Goal: Information Seeking & Learning: Learn about a topic

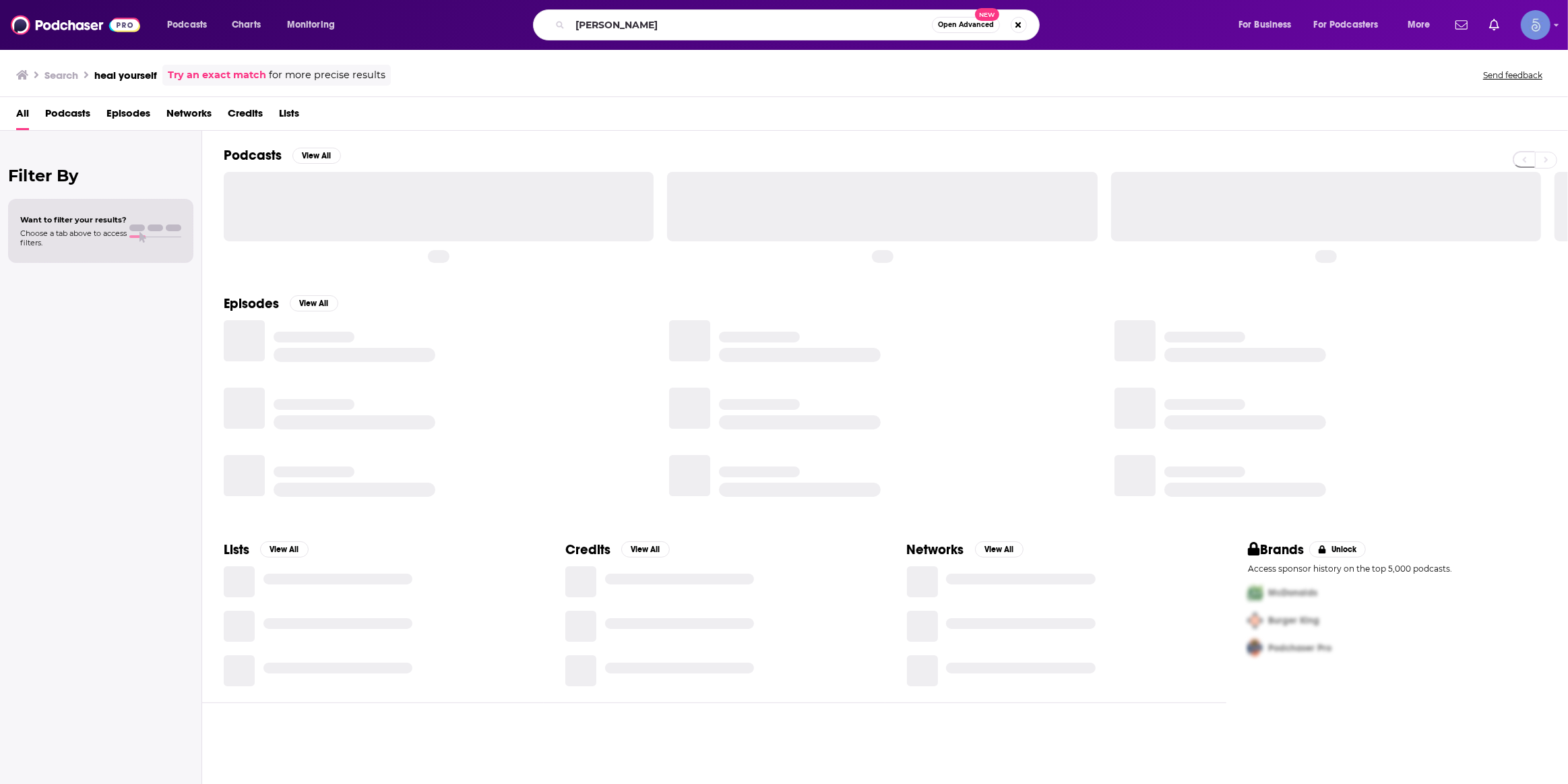
type input "[PERSON_NAME]"
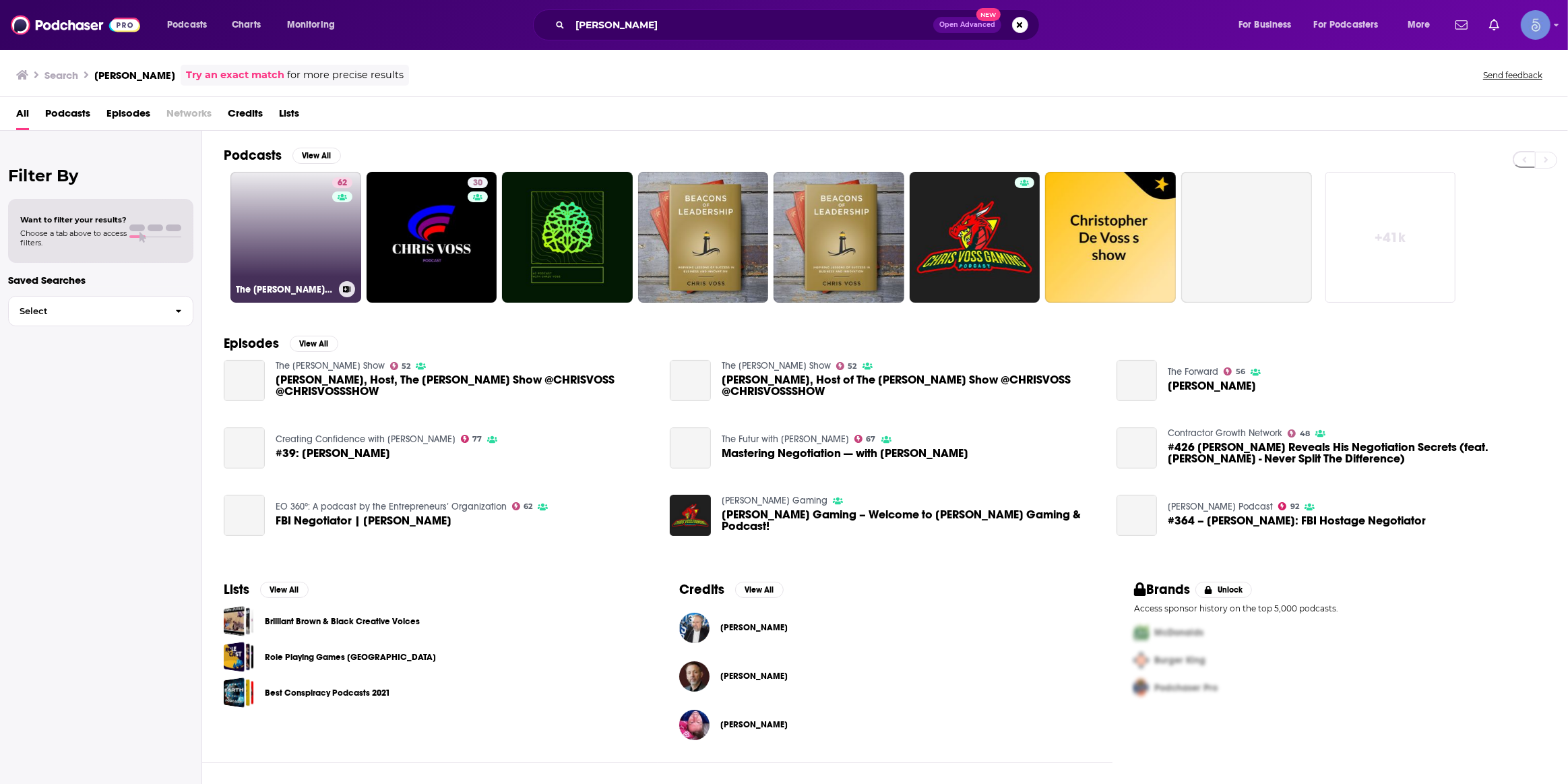
click at [333, 224] on div "62" at bounding box center [344, 229] width 24 height 104
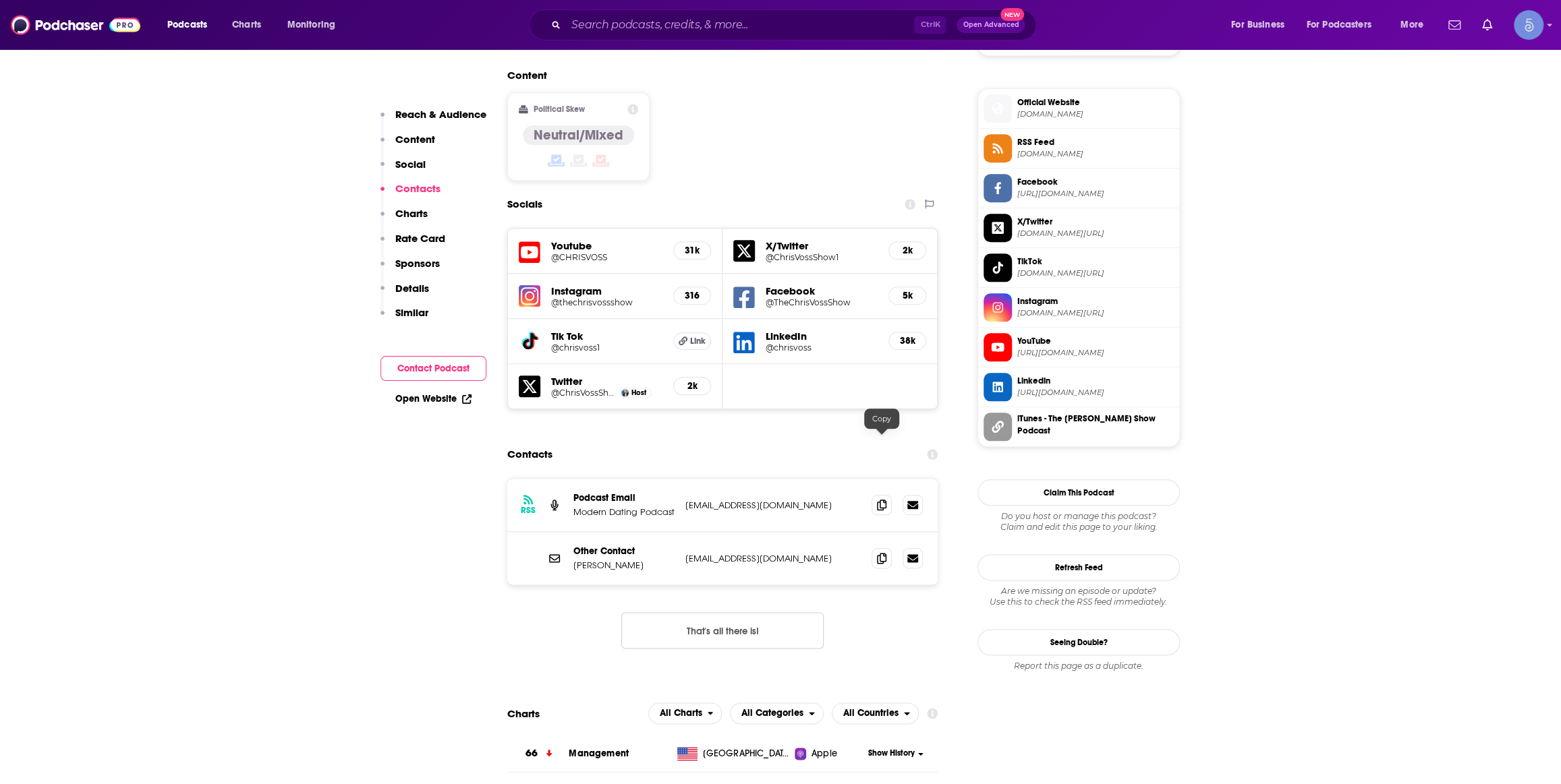
scroll to position [1021, 0]
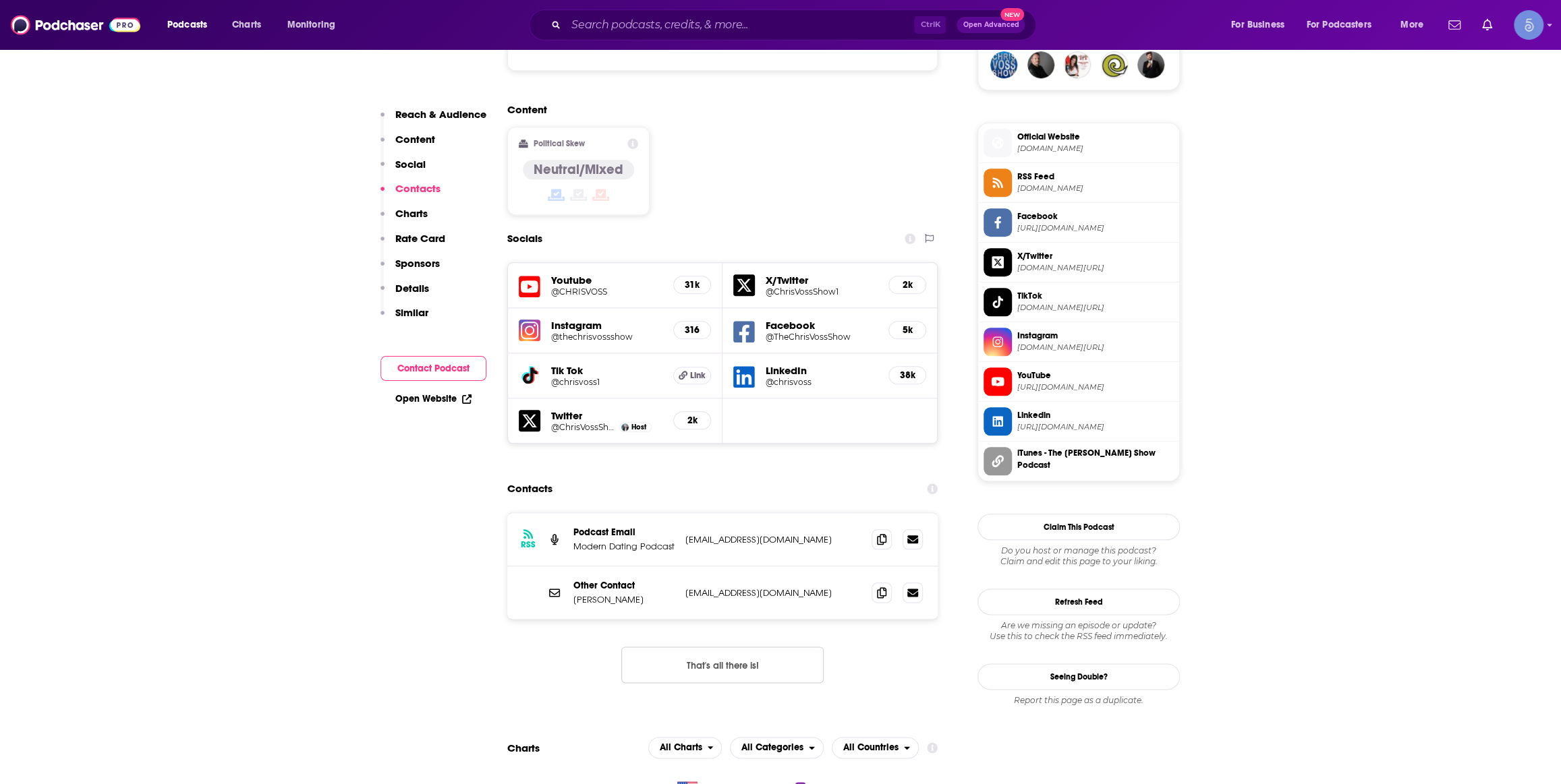
click at [582, 308] on div "Instagram @thechrisvossshow 316" at bounding box center [615, 331] width 215 height 45
click at [579, 331] on h5 "@thechrisvossshow" at bounding box center [607, 336] width 111 height 10
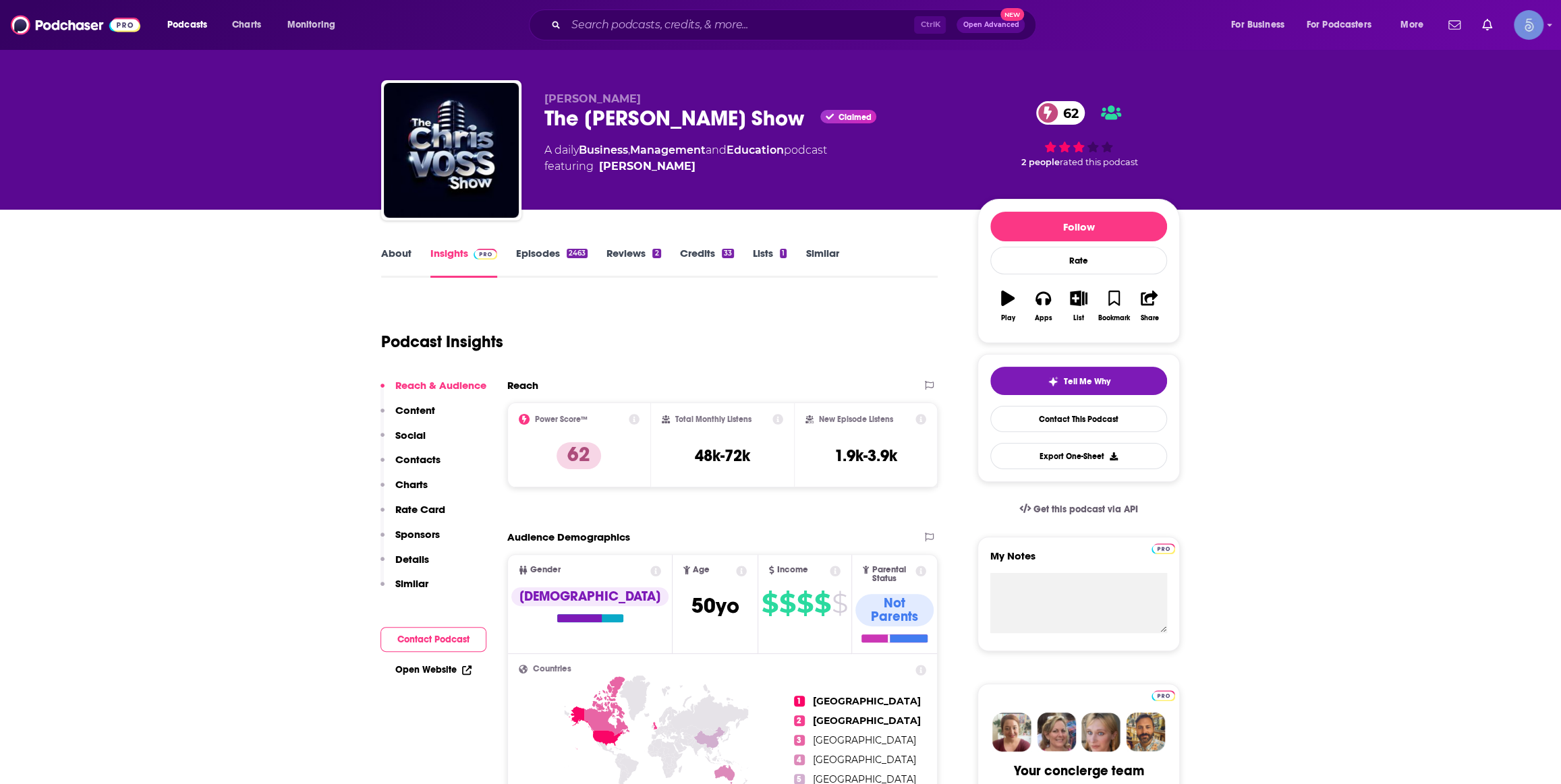
scroll to position [0, 0]
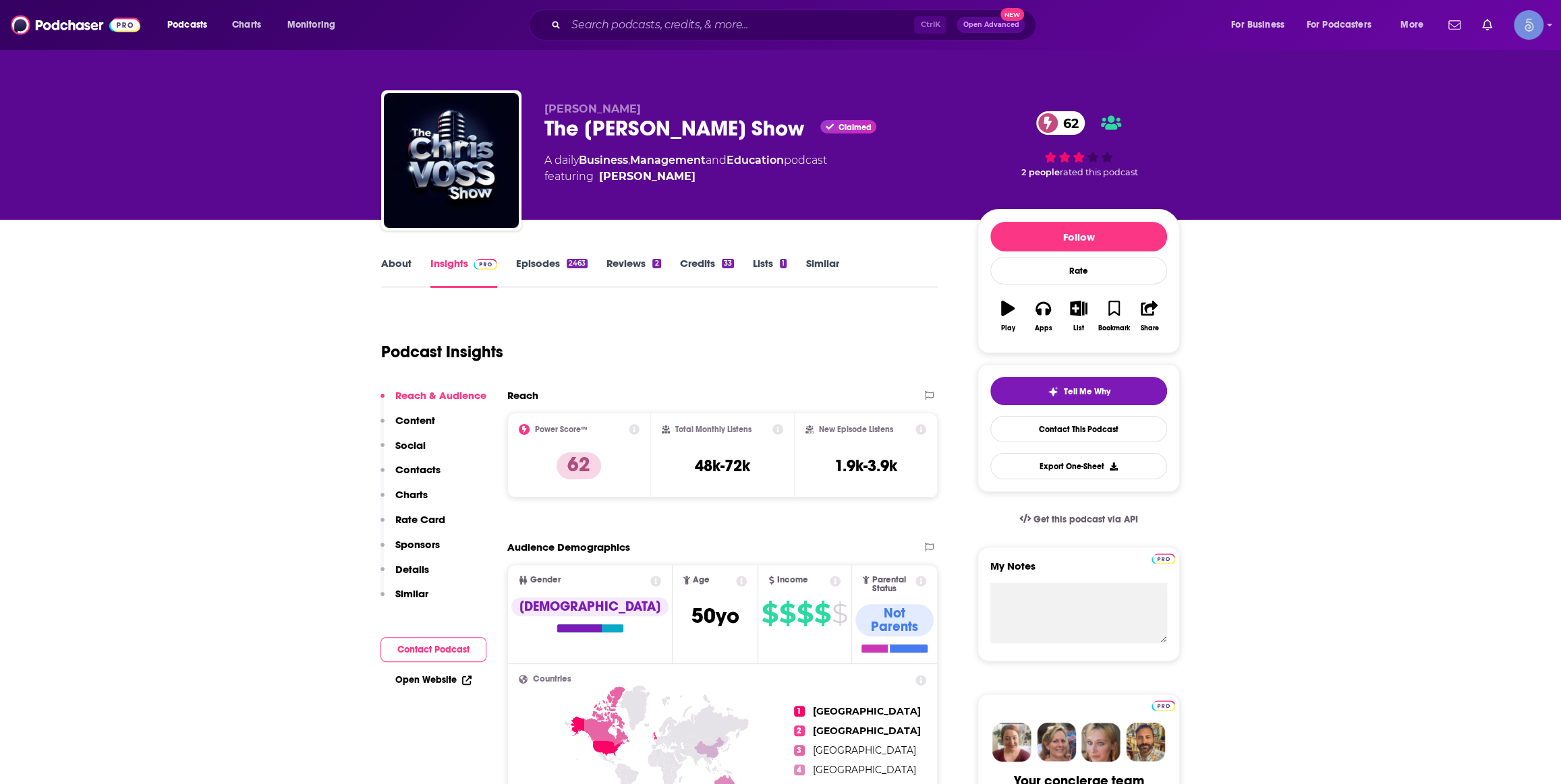
click at [392, 260] on link "About" at bounding box center [396, 272] width 30 height 31
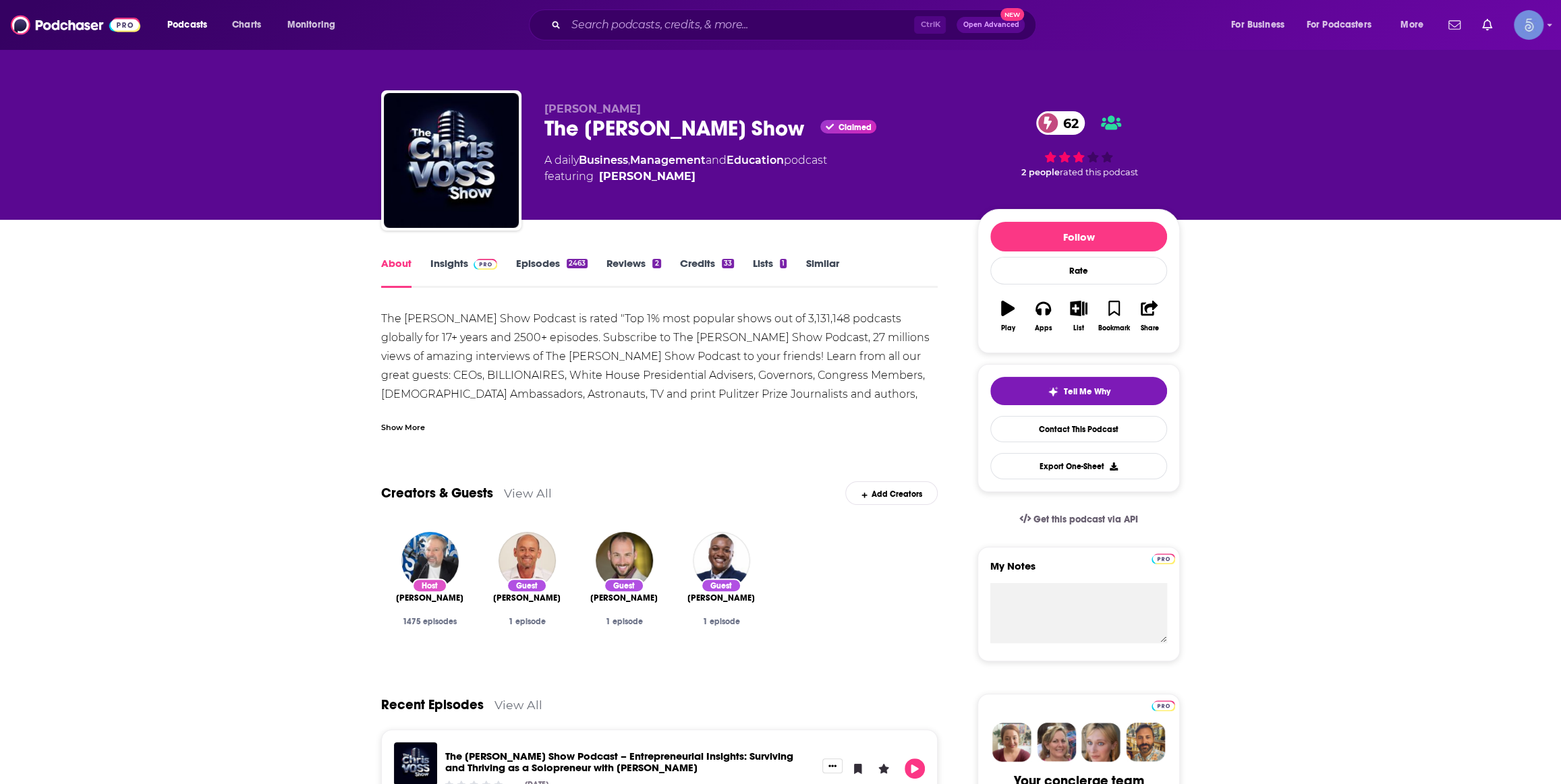
click at [489, 269] on img at bounding box center [485, 264] width 24 height 11
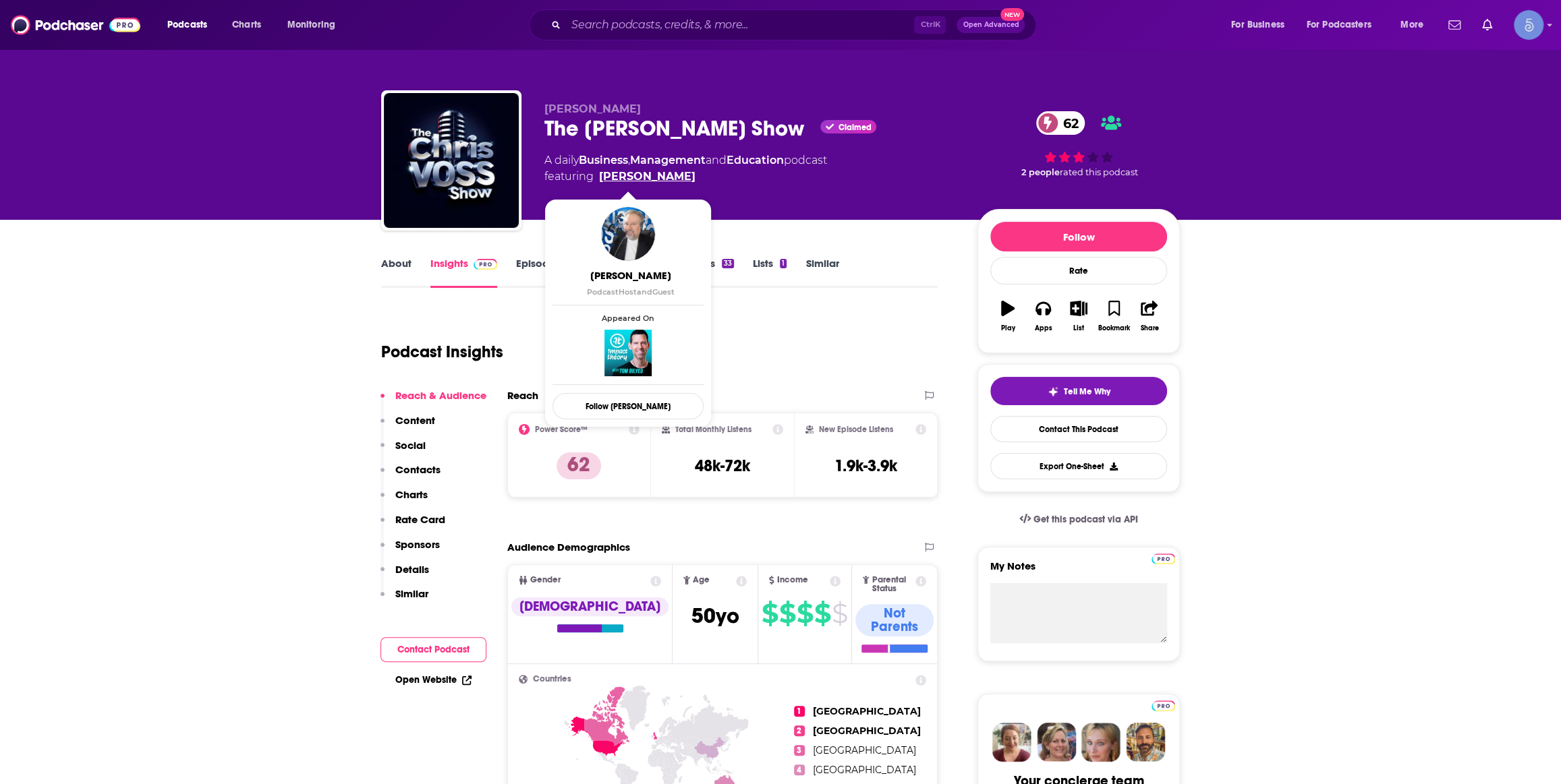
click at [632, 174] on link "[PERSON_NAME]" at bounding box center [647, 176] width 96 height 16
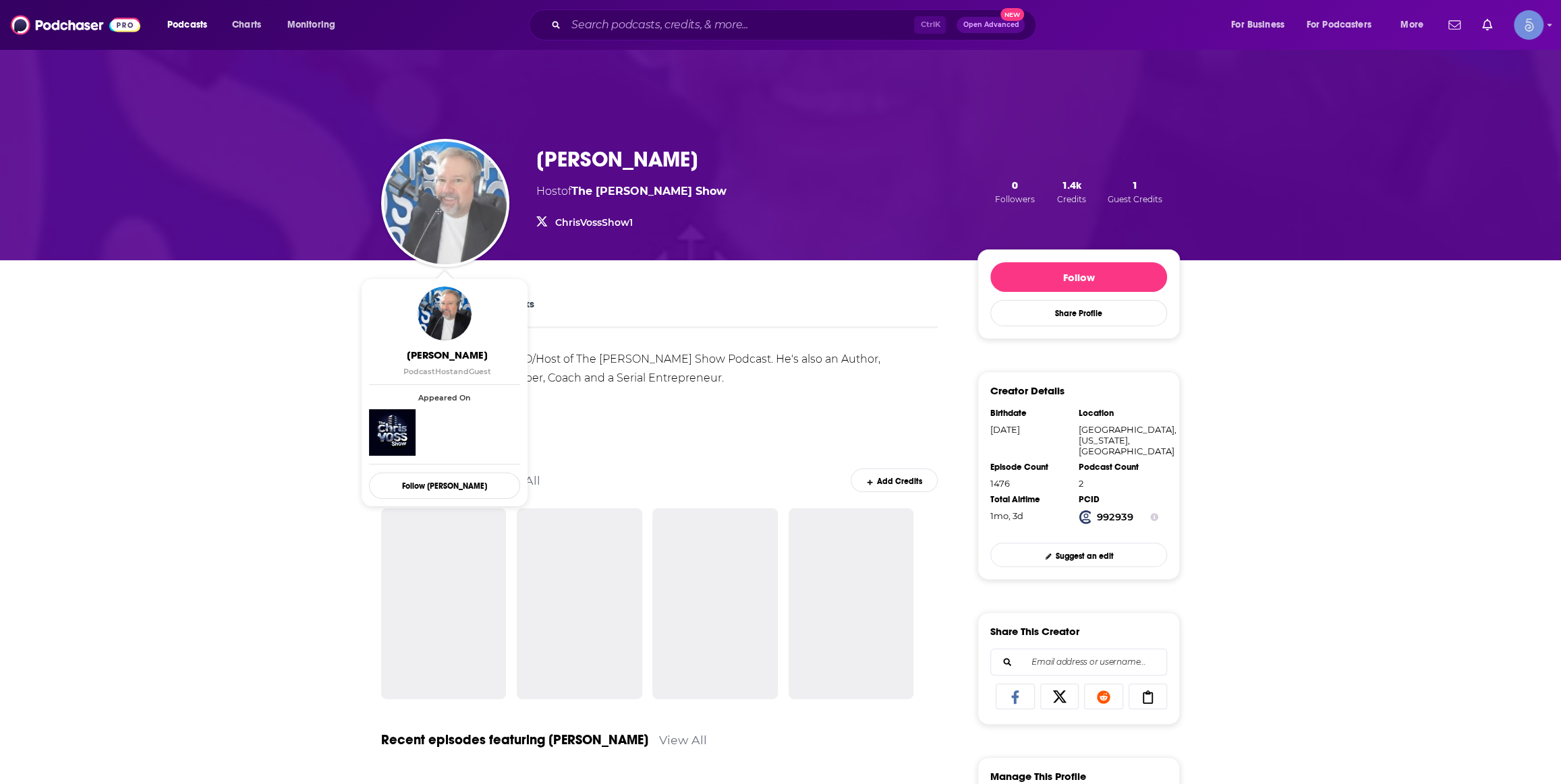
click at [425, 223] on img "Chris Voss" at bounding box center [445, 203] width 123 height 122
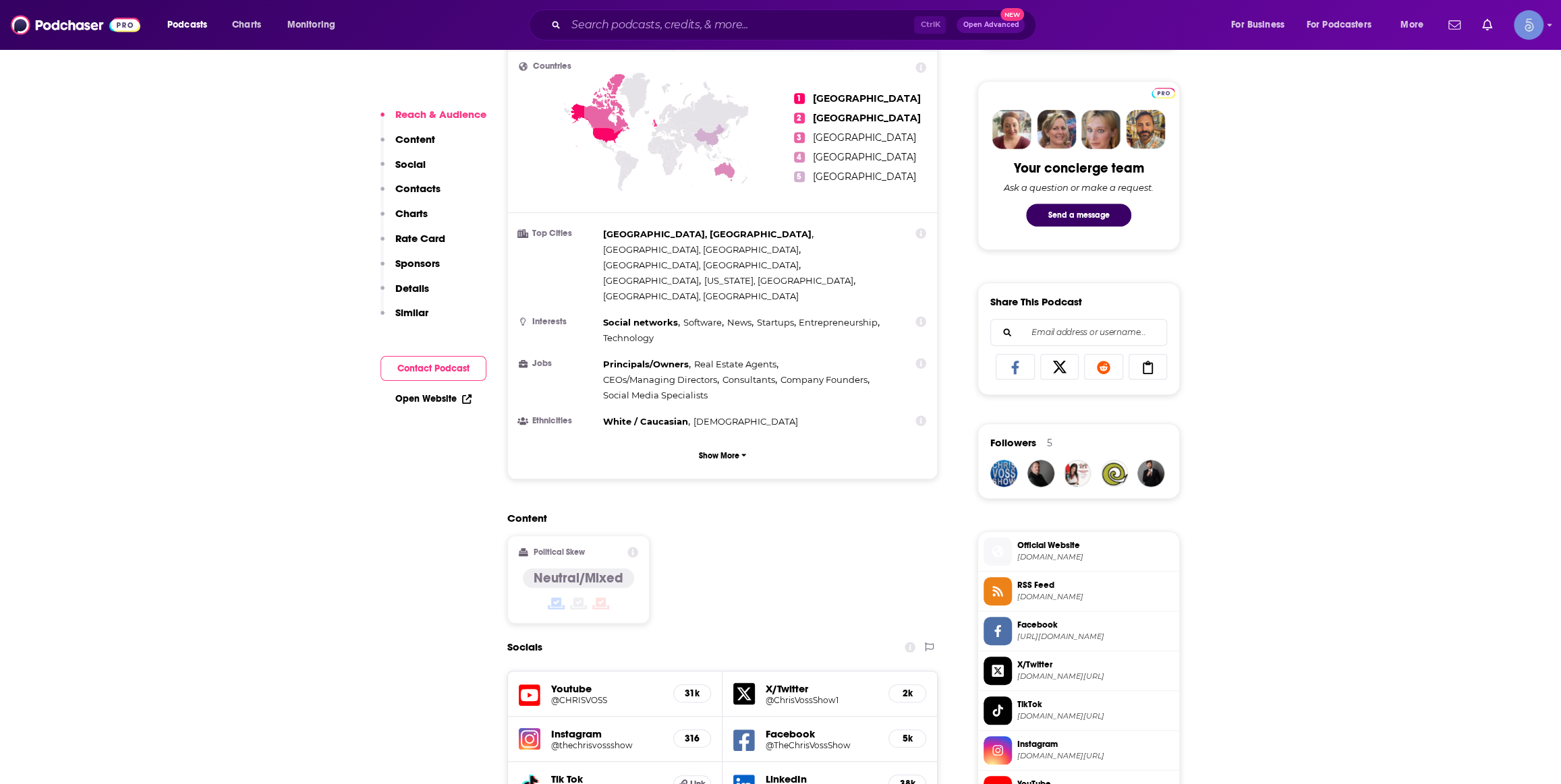
scroll to position [816, 0]
